Goal: Check status: Check status

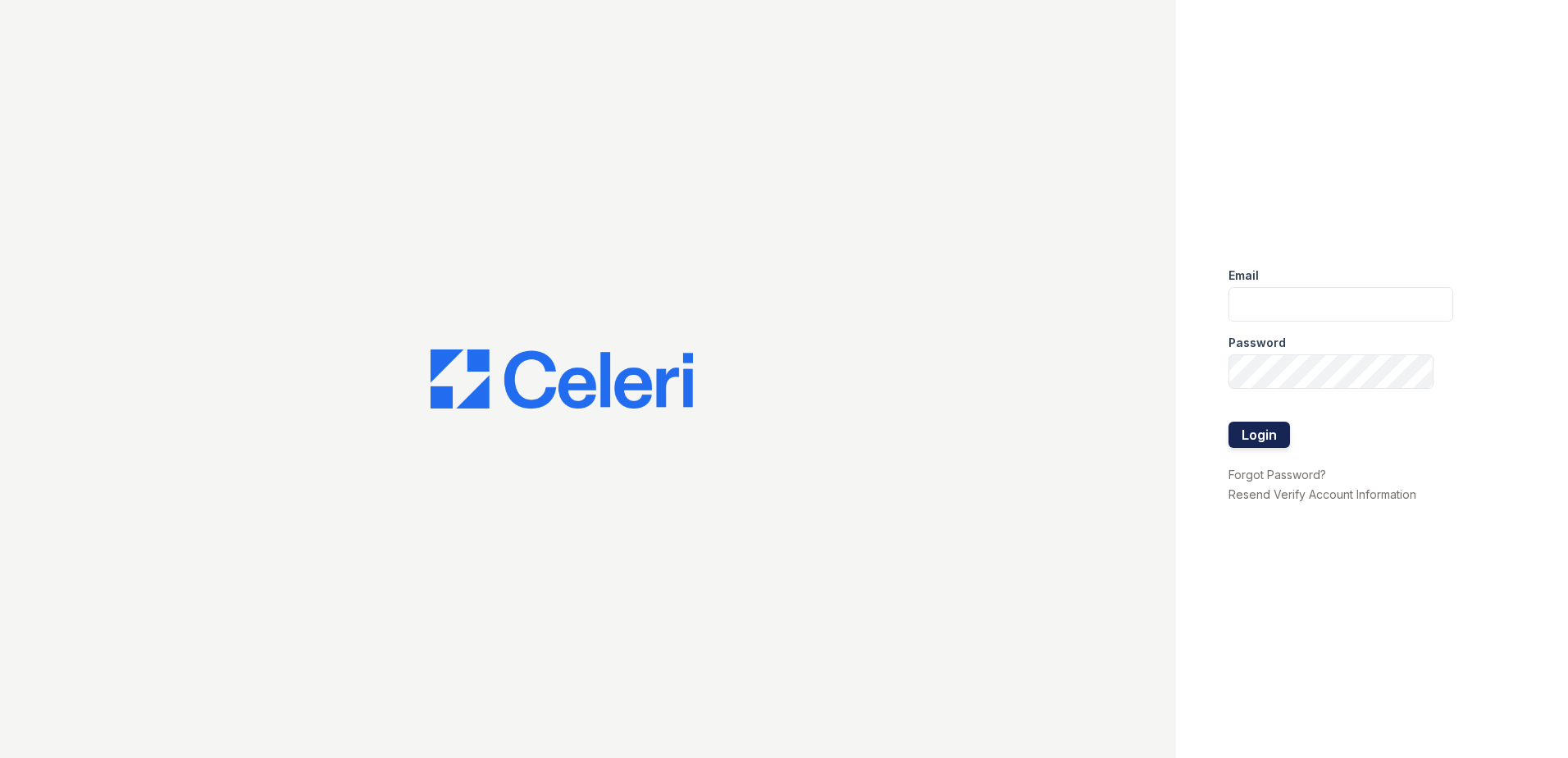
type input "acosman@trinity-pm.com"
click at [1256, 430] on button "Login" at bounding box center [1259, 434] width 61 height 26
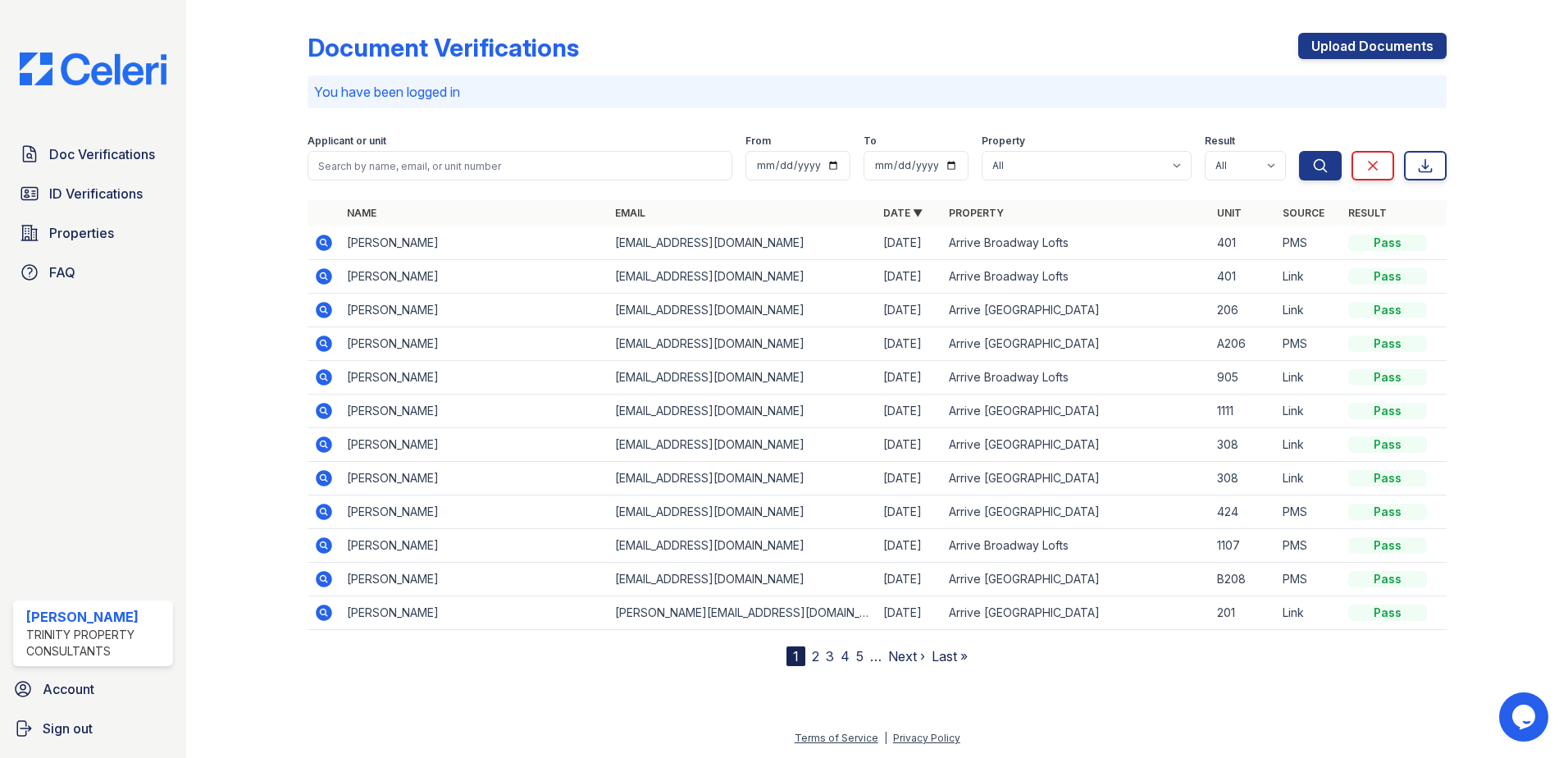
drag, startPoint x: 109, startPoint y: 206, endPoint x: 160, endPoint y: 214, distance: 51.6
click at [109, 206] on link "ID Verifications" at bounding box center [93, 193] width 160 height 33
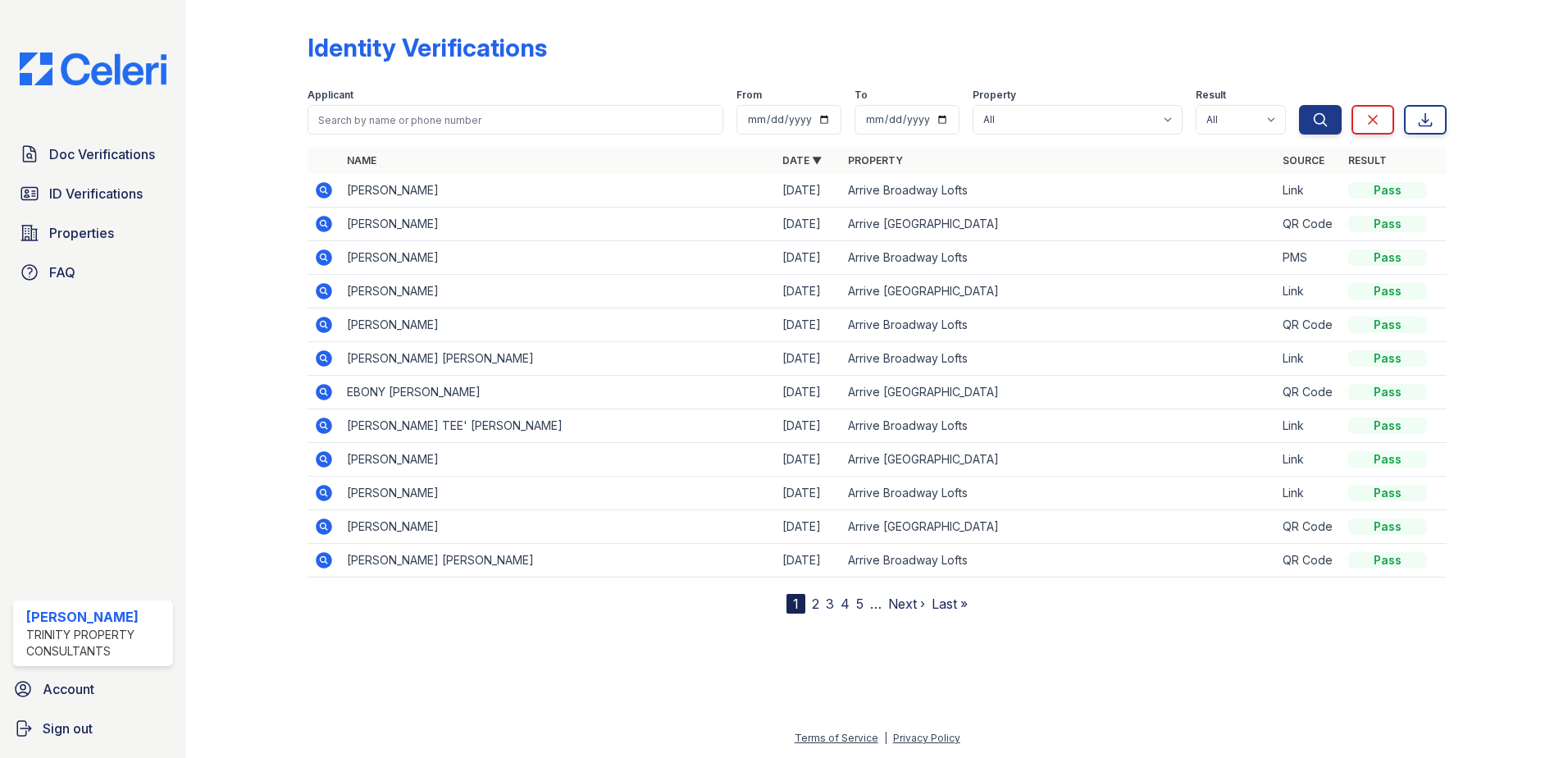
click at [318, 186] on icon at bounding box center [323, 190] width 16 height 16
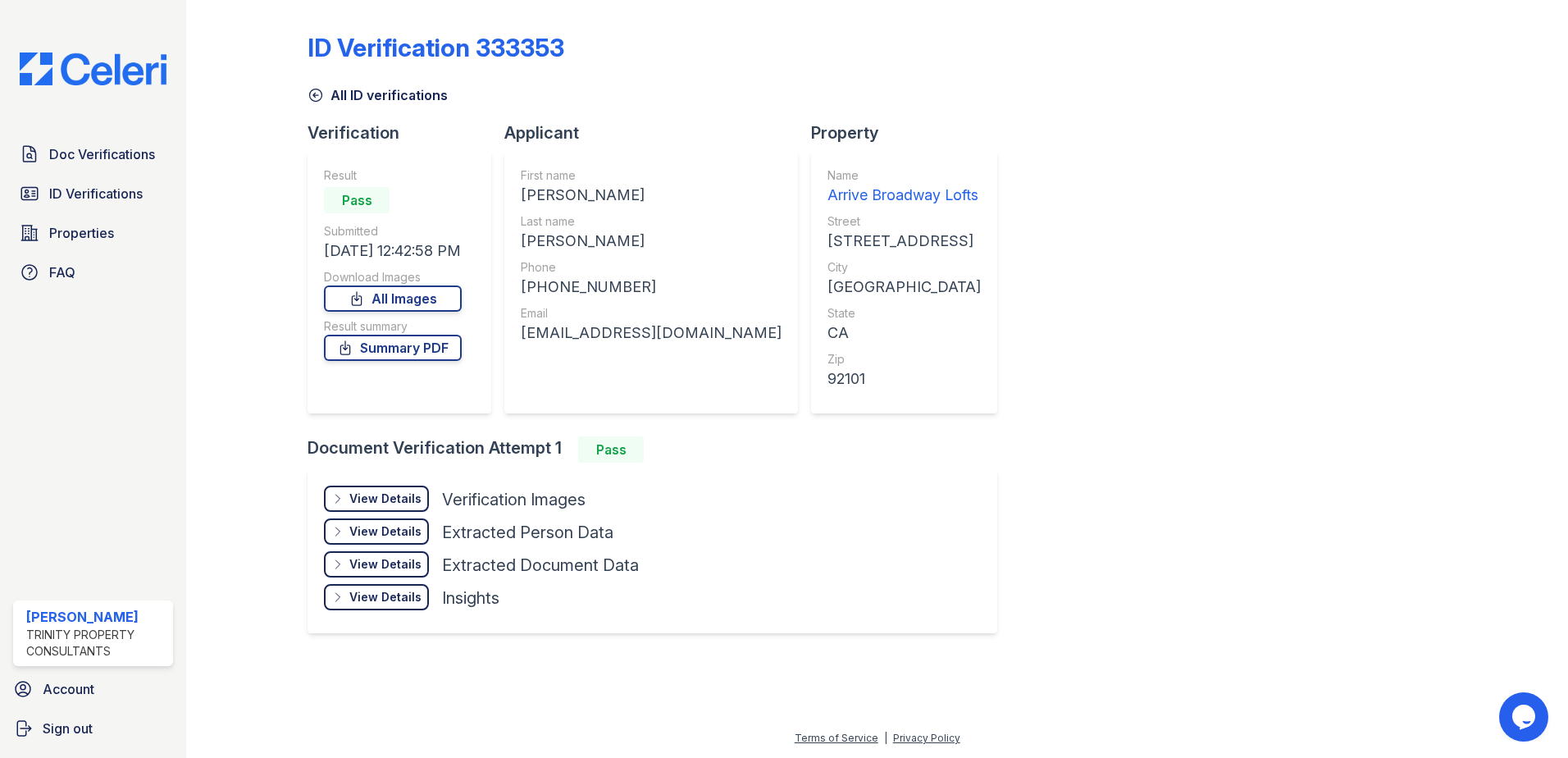
click at [407, 497] on div "View Details" at bounding box center [385, 498] width 72 height 16
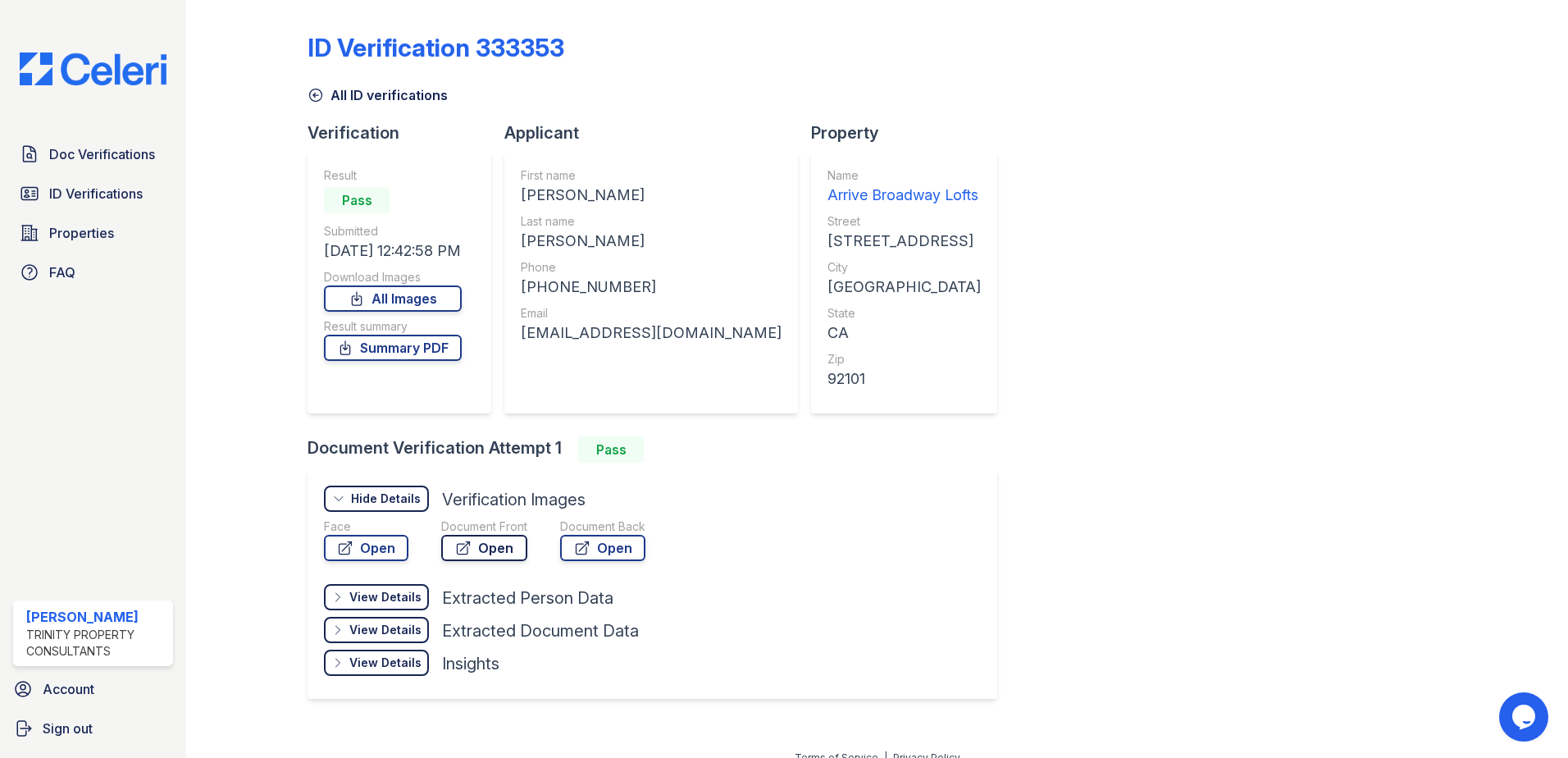
click at [490, 548] on link "Open" at bounding box center [484, 548] width 86 height 26
